Goal: Check status: Check status

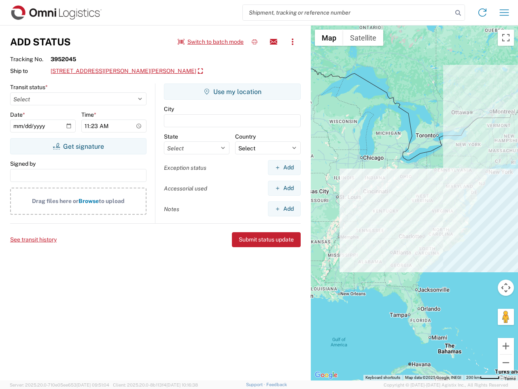
click at [348, 13] on input "search" at bounding box center [348, 12] width 210 height 15
click at [458, 13] on icon at bounding box center [458, 12] width 11 height 11
click at [483, 13] on icon at bounding box center [482, 12] width 13 height 13
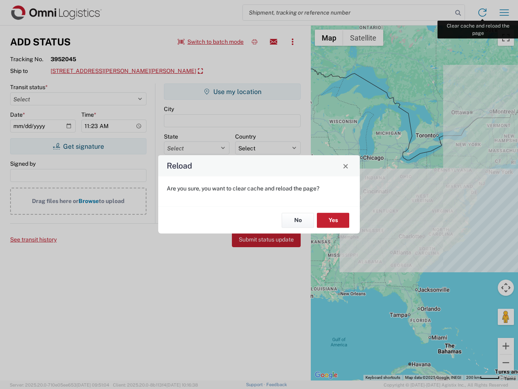
click at [505, 13] on div "Reload Are you sure, you want to clear cache and reload the page? No Yes" at bounding box center [259, 194] width 518 height 389
click at [211, 42] on div "Reload Are you sure, you want to clear cache and reload the page? No Yes" at bounding box center [259, 194] width 518 height 389
click at [255, 42] on div "Reload Are you sure, you want to clear cache and reload the page? No Yes" at bounding box center [259, 194] width 518 height 389
click at [274, 42] on div "Reload Are you sure, you want to clear cache and reload the page? No Yes" at bounding box center [259, 194] width 518 height 389
click at [293, 42] on div "Reload Are you sure, you want to clear cache and reload the page? No Yes" at bounding box center [259, 194] width 518 height 389
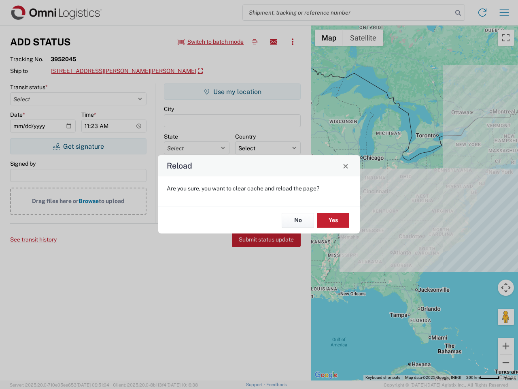
click at [109, 71] on div "Reload Are you sure, you want to clear cache and reload the page? No Yes" at bounding box center [259, 194] width 518 height 389
click at [78, 146] on div "Reload Are you sure, you want to clear cache and reload the page? No Yes" at bounding box center [259, 194] width 518 height 389
